Goal: Task Accomplishment & Management: Manage account settings

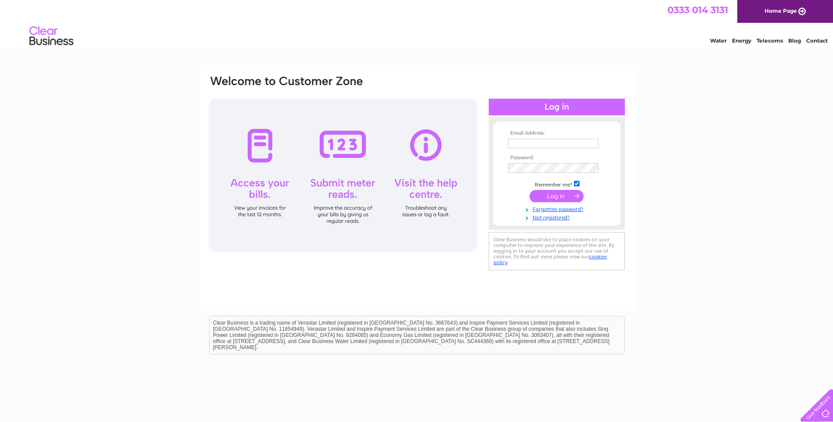
type input "[EMAIL_ADDRESS][DOMAIN_NAME]"
click at [569, 191] on input "submit" at bounding box center [557, 196] width 54 height 12
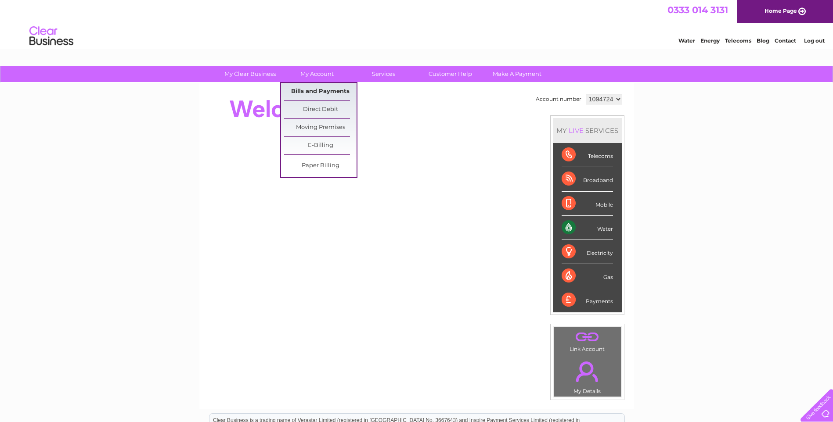
click at [303, 89] on link "Bills and Payments" at bounding box center [320, 92] width 72 height 18
click at [331, 90] on link "Bills and Payments" at bounding box center [320, 92] width 72 height 18
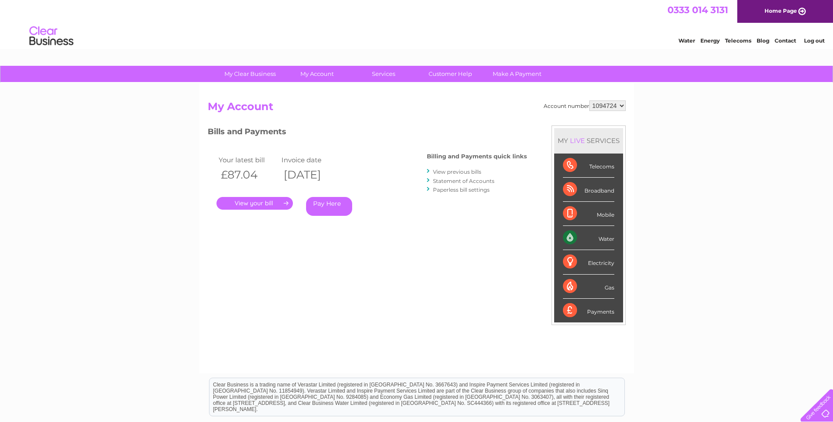
click at [262, 206] on link "." at bounding box center [254, 203] width 76 height 13
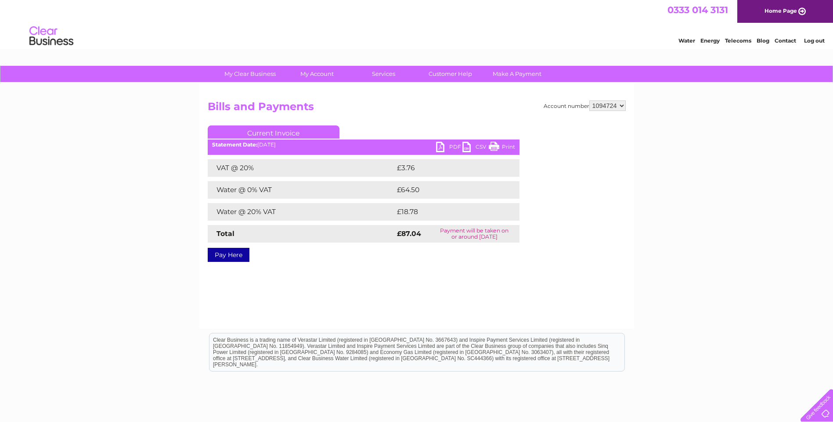
click at [443, 148] on link "PDF" at bounding box center [449, 148] width 26 height 13
